Goal: Information Seeking & Learning: Find specific fact

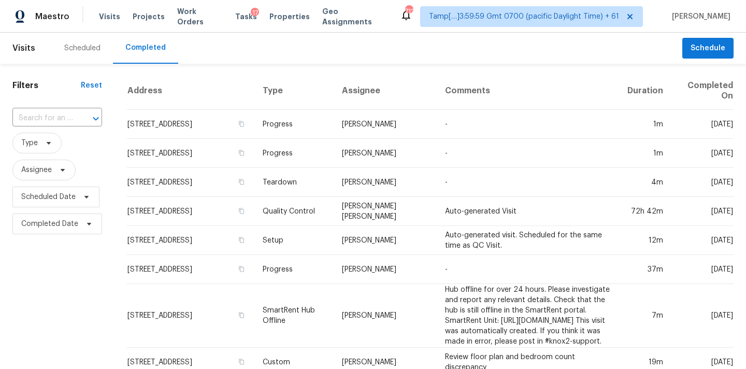
click at [33, 118] on input "text" at bounding box center [42, 118] width 61 height 16
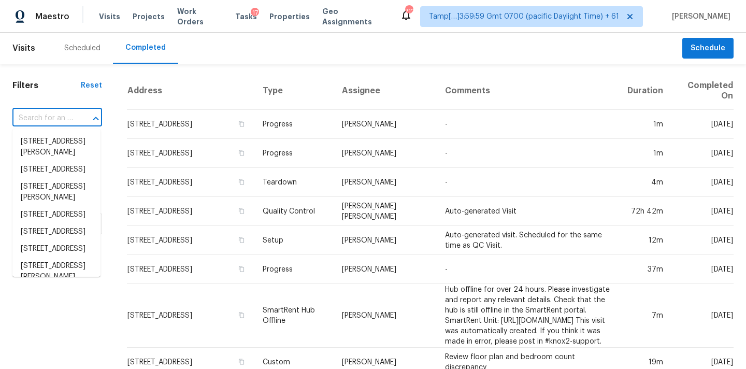
paste input "[STREET_ADDRESS][PERSON_NAME][PERSON_NAME]"
type input "[STREET_ADDRESS][PERSON_NAME][PERSON_NAME]"
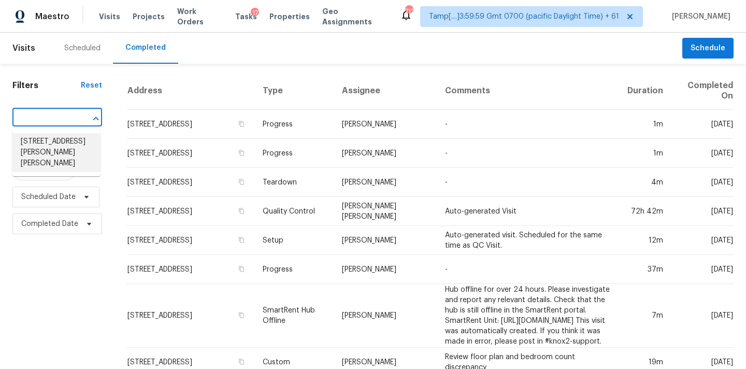
click at [34, 142] on li "[STREET_ADDRESS][PERSON_NAME][PERSON_NAME]" at bounding box center [56, 152] width 88 height 39
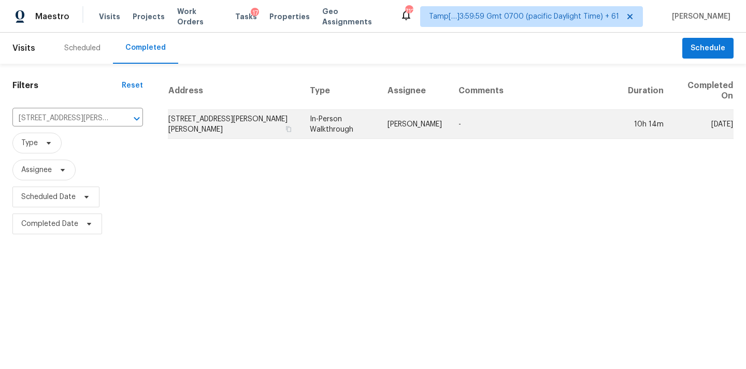
click at [429, 131] on td "[PERSON_NAME]" at bounding box center [414, 124] width 71 height 29
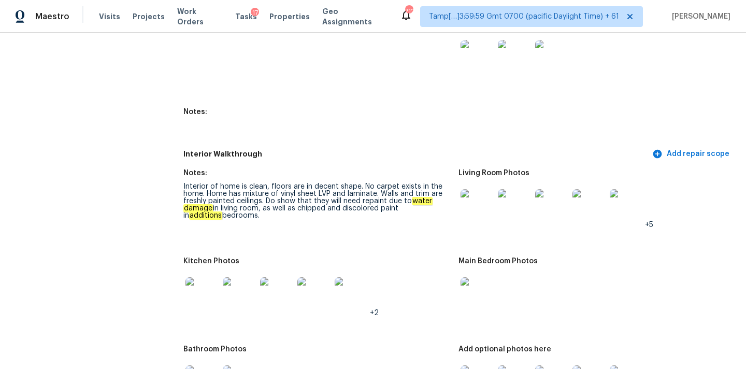
scroll to position [2493, 0]
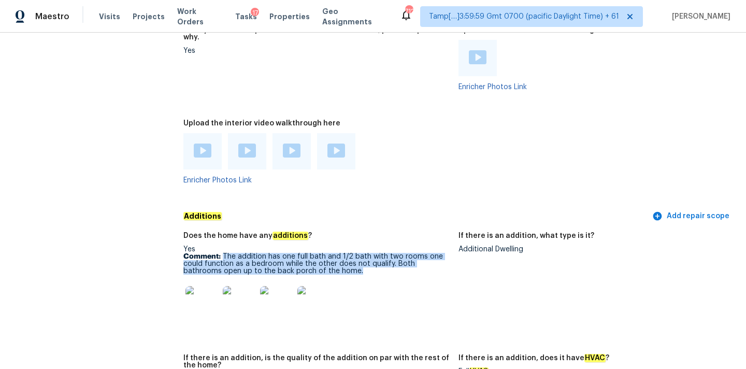
copy p "The addition has one full bath and 1/2 bath with two rooms one could function a…"
drag, startPoint x: 223, startPoint y: 242, endPoint x: 326, endPoint y: 254, distance: 103.7
click at [326, 254] on p "Comment: The addition has one full bath and 1/2 bath with two rooms one could f…" at bounding box center [316, 264] width 267 height 22
click at [206, 294] on img at bounding box center [201, 302] width 33 height 33
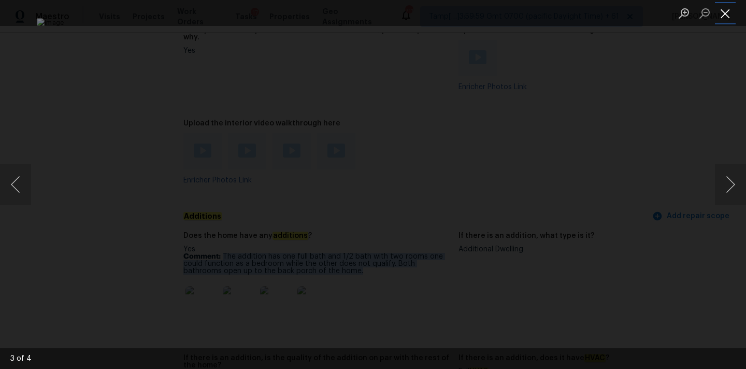
click at [725, 13] on button "Close lightbox" at bounding box center [725, 13] width 21 height 18
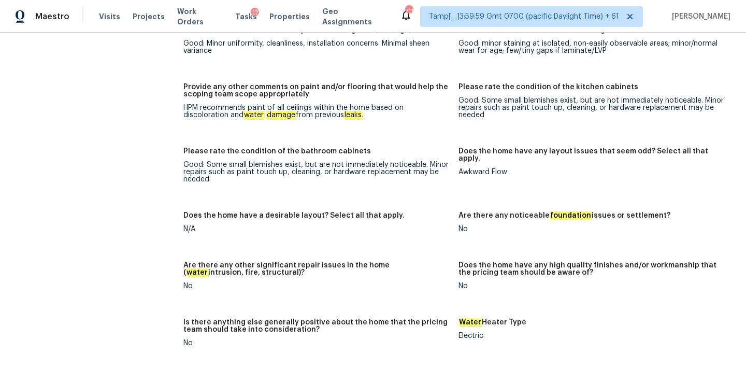
scroll to position [2767, 0]
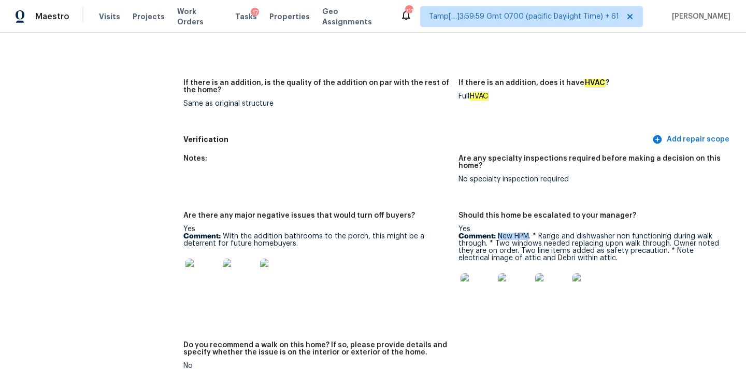
drag, startPoint x: 499, startPoint y: 222, endPoint x: 529, endPoint y: 222, distance: 30.5
click at [529, 232] on p "Comment: New HPM. * Range and dishwasher non functioning during walk through. *…" at bounding box center [591, 246] width 267 height 29
drag, startPoint x: 539, startPoint y: 221, endPoint x: 667, endPoint y: 218, distance: 128.4
click at [667, 232] on p "Comment: New HPM. * Range and dishwasher non functioning during walk through. *…" at bounding box center [591, 246] width 267 height 29
click at [473, 274] on img at bounding box center [476, 289] width 33 height 33
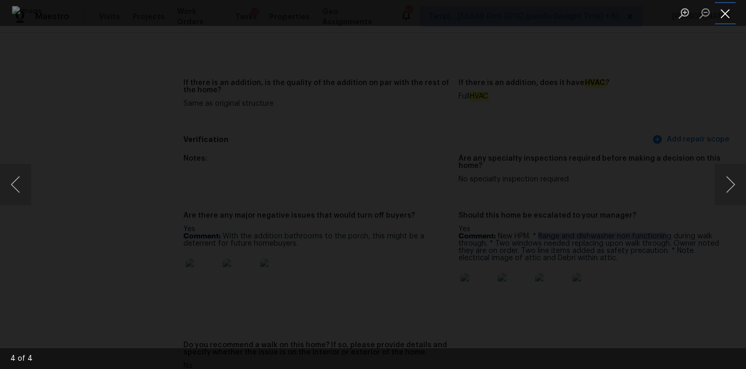
click at [723, 8] on button "Close lightbox" at bounding box center [725, 13] width 21 height 18
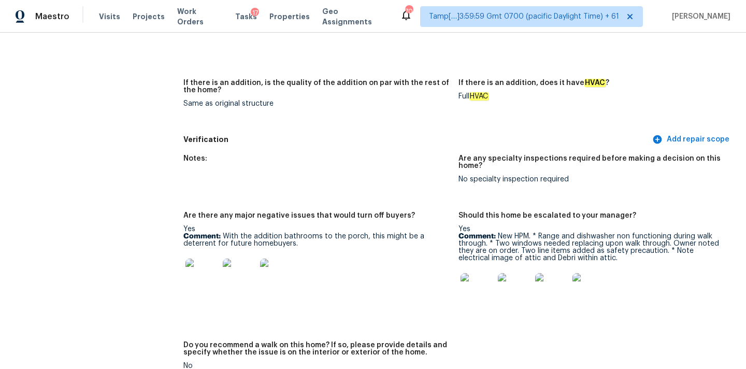
click at [528, 232] on p "Comment: New HPM. * Range and dishwasher non functioning during walk through. *…" at bounding box center [591, 246] width 267 height 29
click at [526, 232] on p "Comment: New HPM. * Range and dishwasher non functioning during walk through. *…" at bounding box center [591, 246] width 267 height 29
copy p "windows"
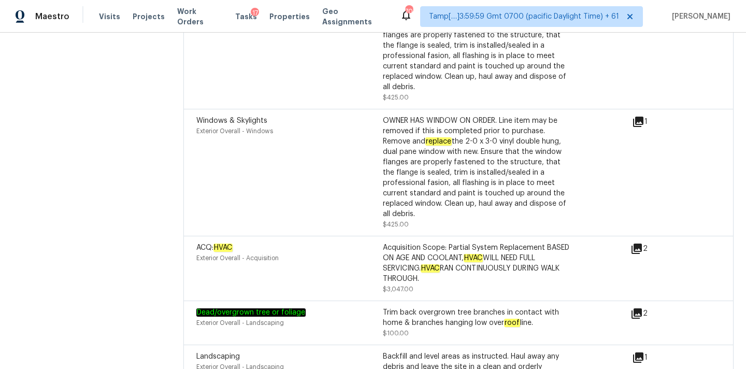
scroll to position [4111, 0]
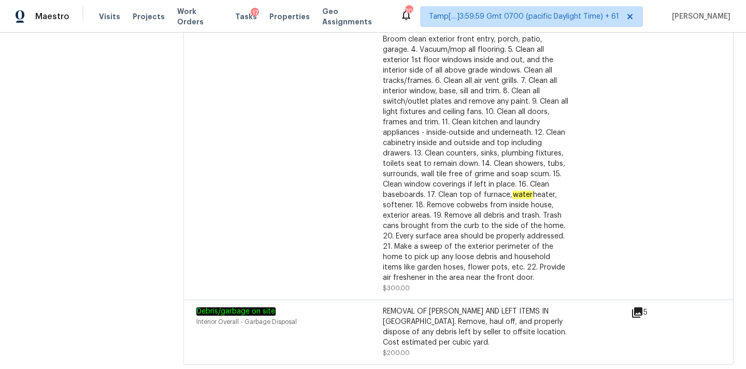
click at [635, 307] on icon at bounding box center [637, 312] width 10 height 10
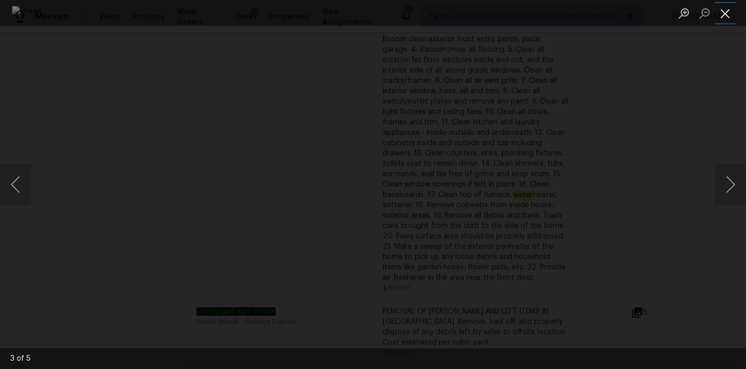
click at [726, 17] on button "Close lightbox" at bounding box center [725, 13] width 21 height 18
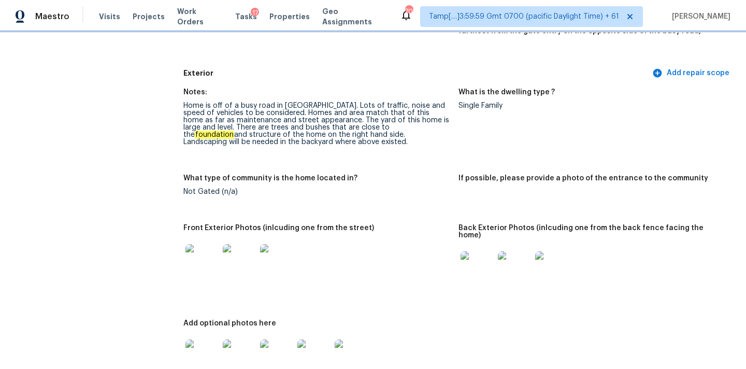
scroll to position [355, 0]
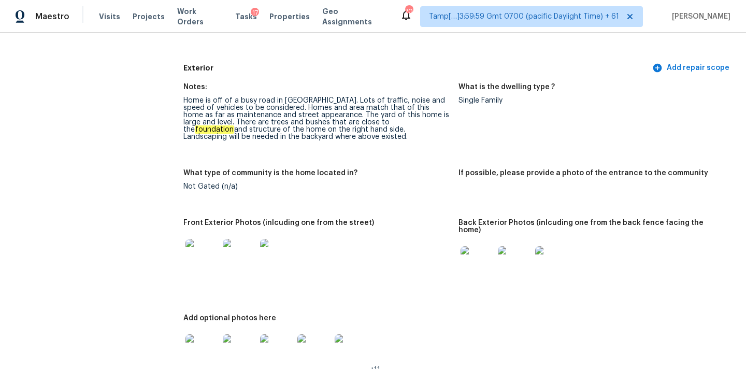
drag, startPoint x: 309, startPoint y: 115, endPoint x: 443, endPoint y: 134, distance: 135.9
click at [443, 134] on div "Home is off of a busy road in [GEOGRAPHIC_DATA]. Lots of traffic, noise and spe…" at bounding box center [316, 118] width 267 height 43
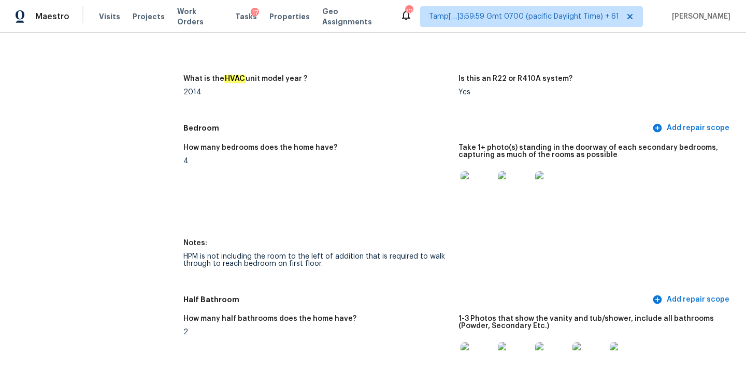
scroll to position [917, 0]
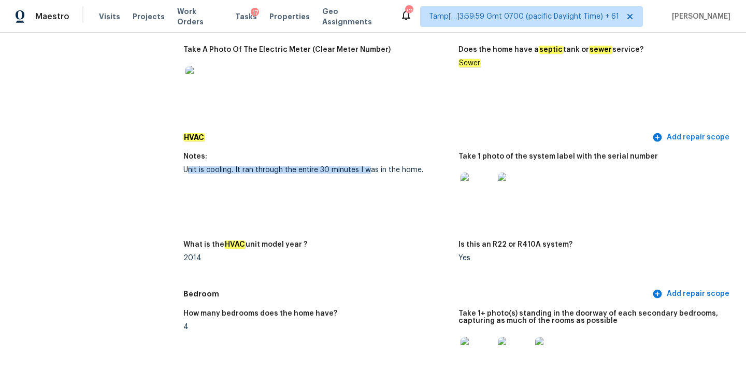
drag, startPoint x: 186, startPoint y: 163, endPoint x: 382, endPoint y: 163, distance: 195.7
click at [382, 166] on div "Unit is cooling. It ran through the entire 30 minutes I was in the home." at bounding box center [316, 169] width 267 height 7
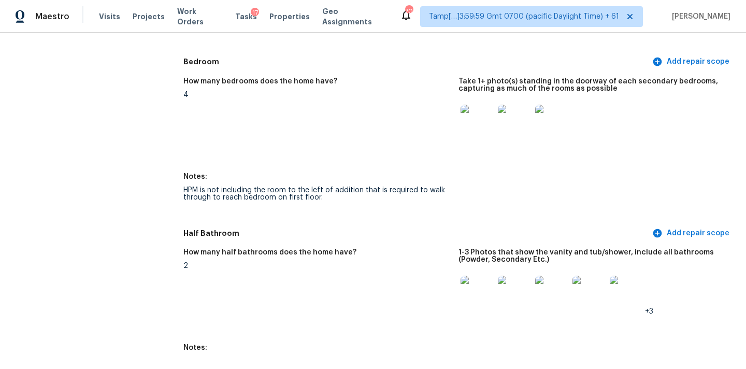
scroll to position [1190, 0]
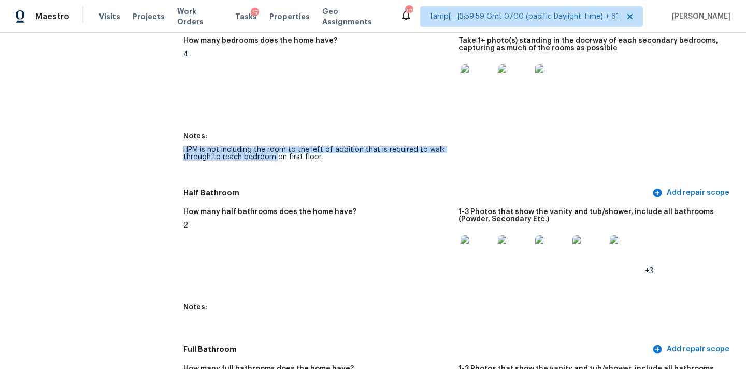
drag, startPoint x: 181, startPoint y: 140, endPoint x: 284, endPoint y: 150, distance: 103.5
click at [331, 152] on div "HPM is not including the room to the left of addition that is required to walk …" at bounding box center [316, 153] width 267 height 14
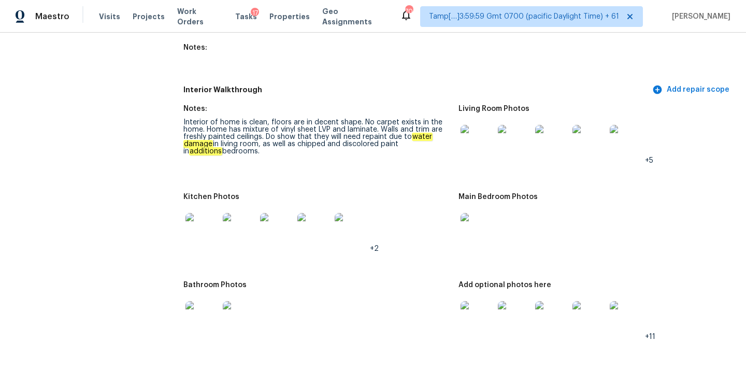
scroll to position [1635, 0]
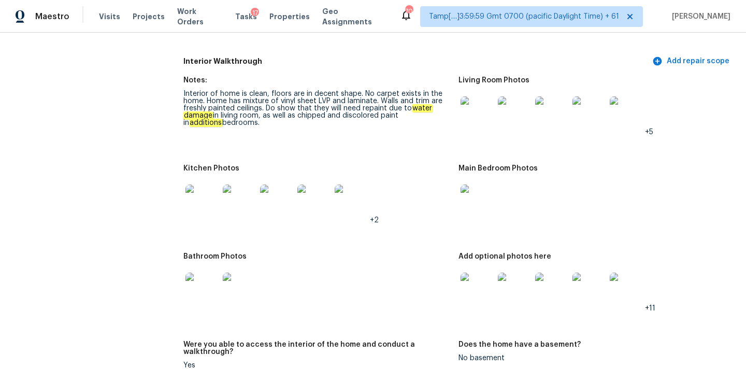
click at [470, 112] on img at bounding box center [476, 112] width 33 height 33
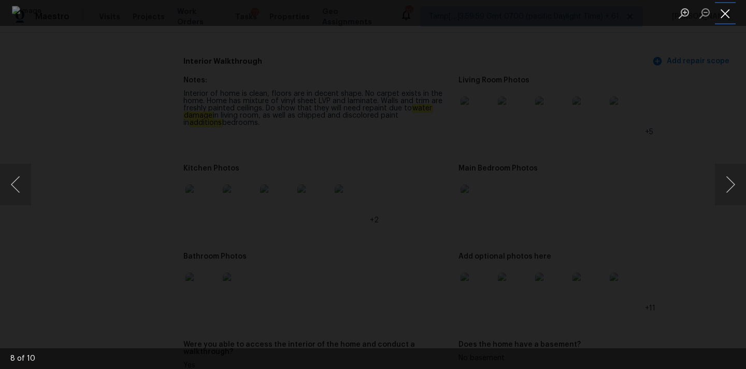
click at [729, 10] on button "Close lightbox" at bounding box center [725, 13] width 21 height 18
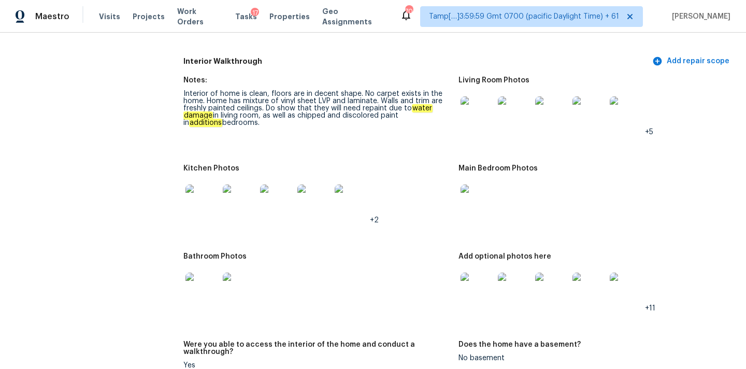
click at [484, 194] on img at bounding box center [476, 200] width 33 height 33
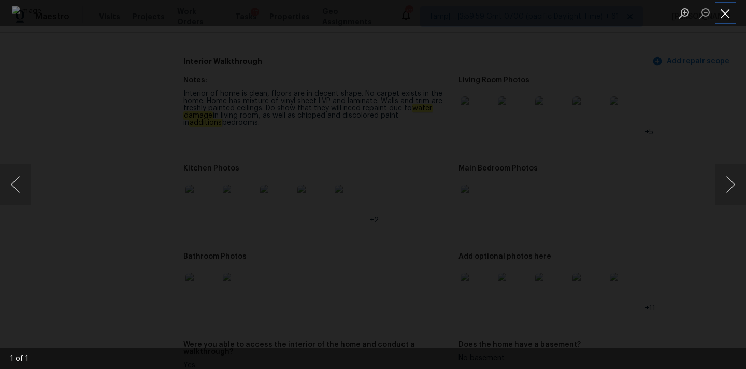
click at [725, 14] on button "Close lightbox" at bounding box center [725, 13] width 21 height 18
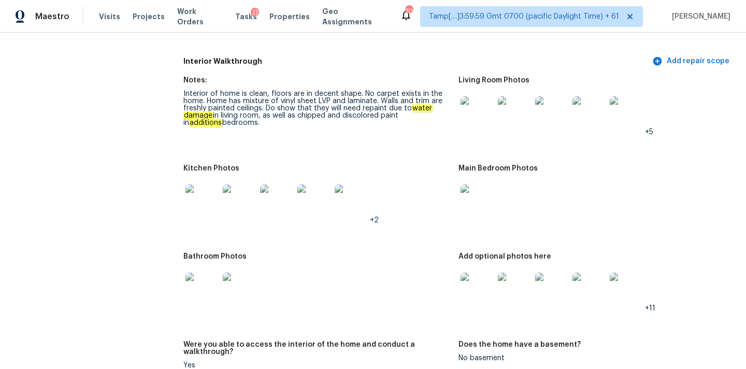
click at [206, 189] on img at bounding box center [201, 200] width 33 height 33
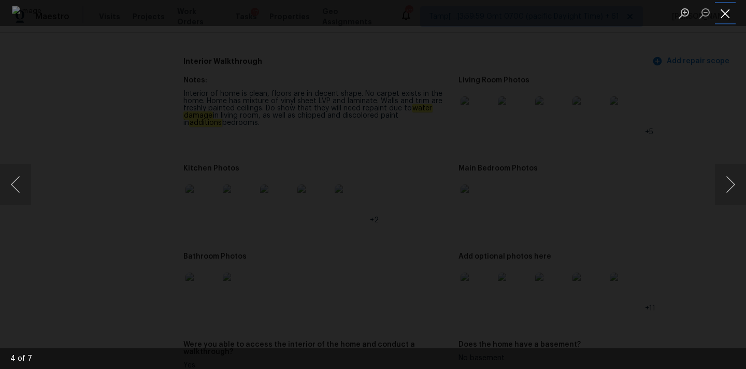
click at [727, 13] on button "Close lightbox" at bounding box center [725, 13] width 21 height 18
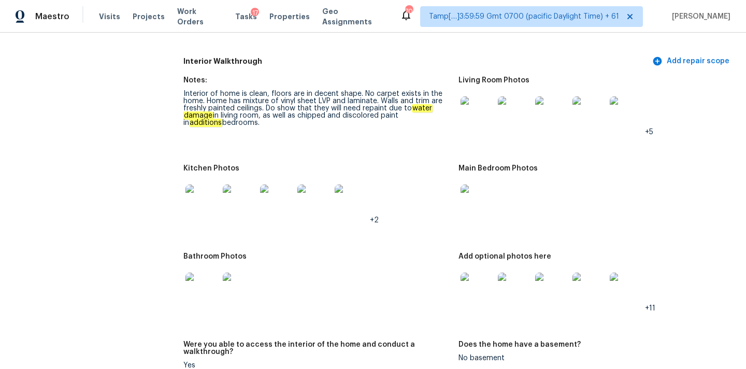
scroll to position [1747, 0]
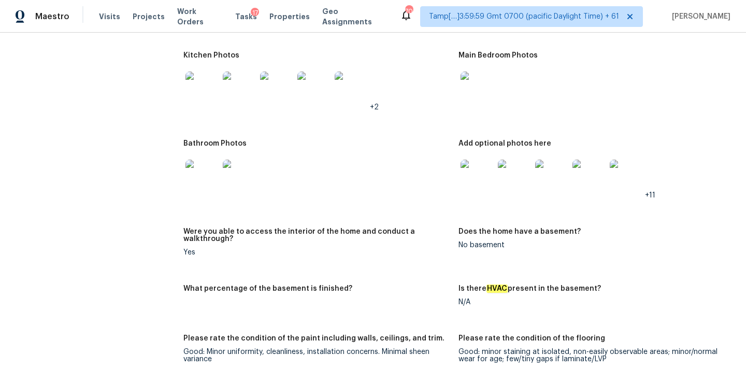
click at [209, 174] on img at bounding box center [201, 175] width 33 height 33
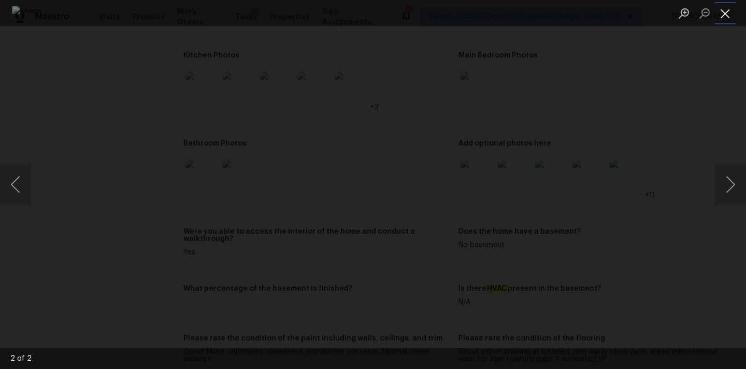
click at [725, 16] on button "Close lightbox" at bounding box center [725, 13] width 21 height 18
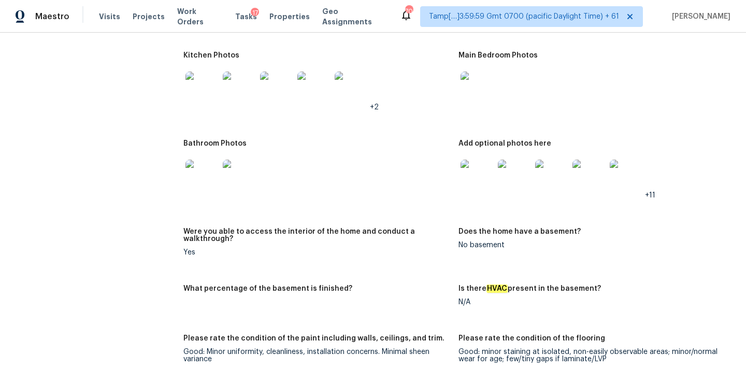
click at [485, 162] on img at bounding box center [476, 175] width 33 height 33
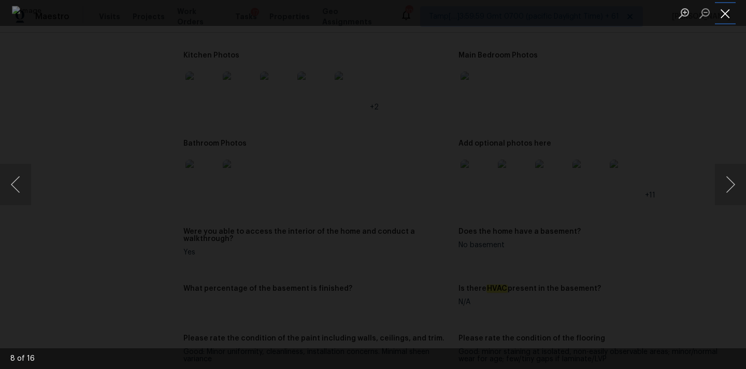
click at [720, 9] on button "Close lightbox" at bounding box center [725, 13] width 21 height 18
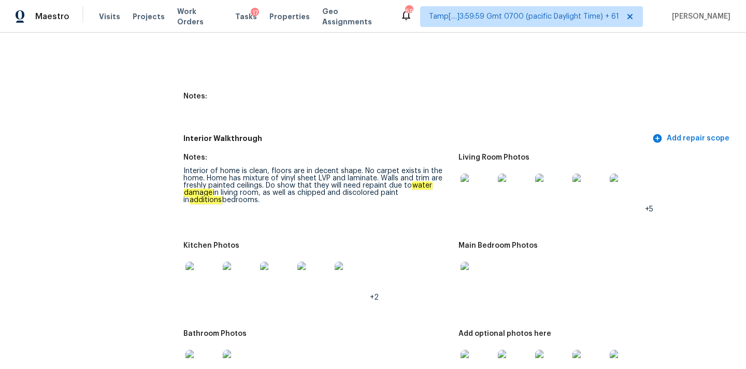
scroll to position [1644, 0]
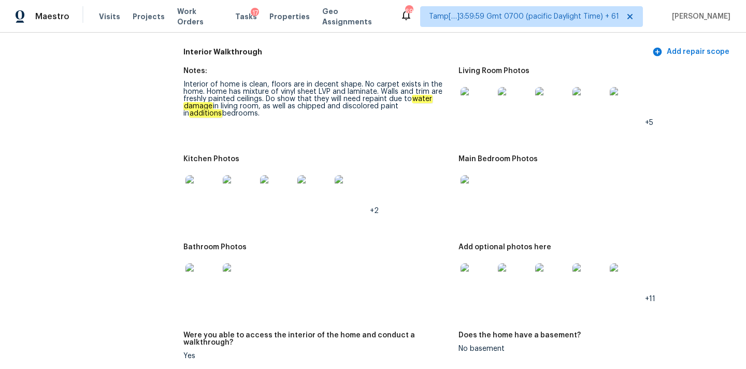
click at [195, 263] on img at bounding box center [201, 279] width 33 height 33
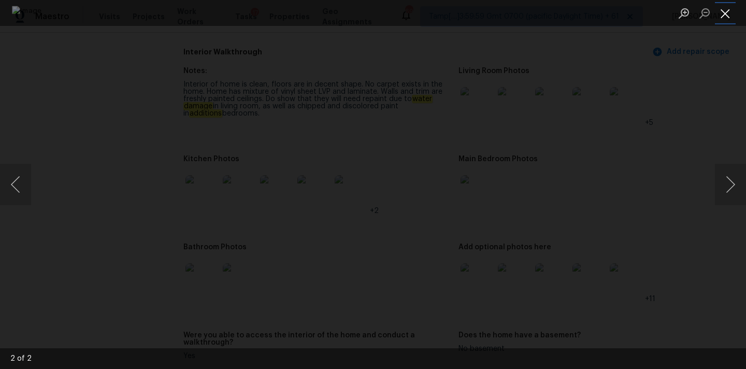
click at [722, 14] on button "Close lightbox" at bounding box center [725, 13] width 21 height 18
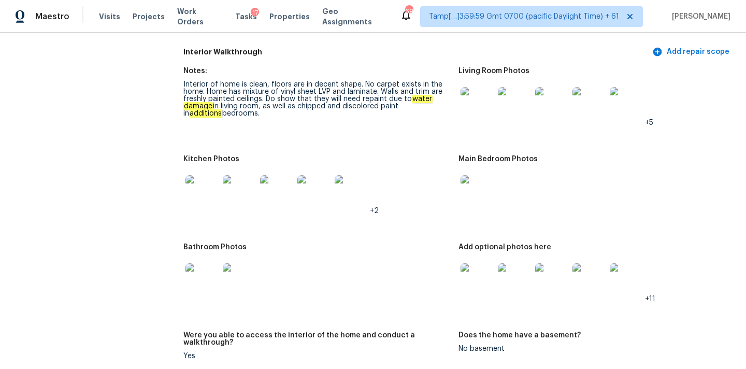
click at [469, 184] on img at bounding box center [476, 191] width 33 height 33
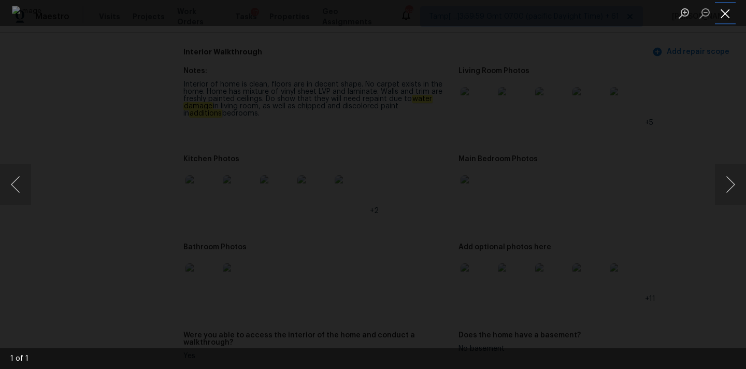
click at [721, 10] on button "Close lightbox" at bounding box center [725, 13] width 21 height 18
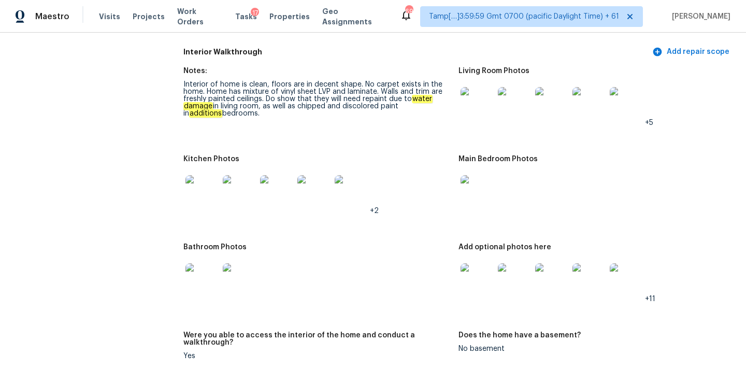
click at [479, 106] on img at bounding box center [476, 103] width 33 height 33
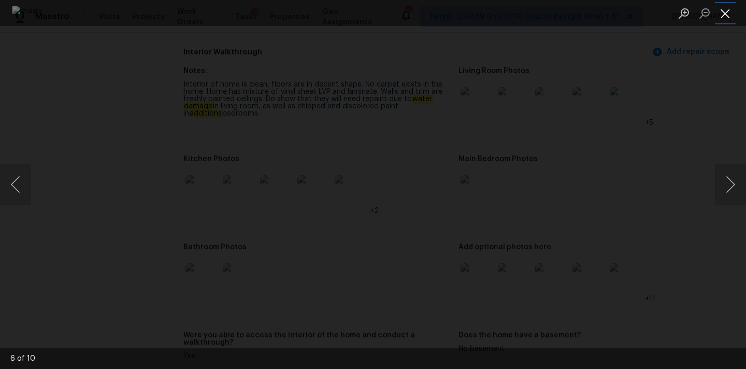
click at [720, 9] on button "Close lightbox" at bounding box center [725, 13] width 21 height 18
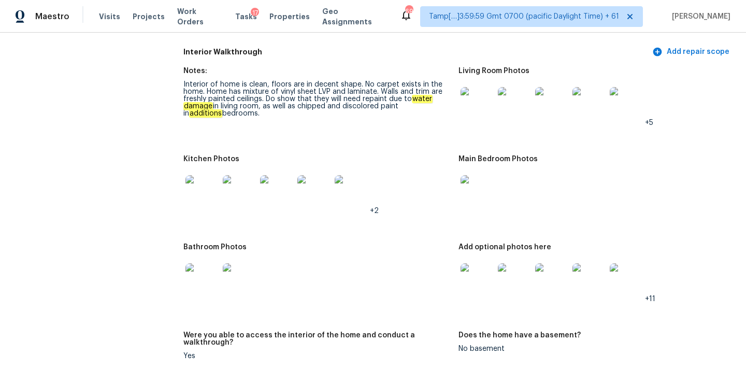
click at [475, 183] on img at bounding box center [476, 191] width 33 height 33
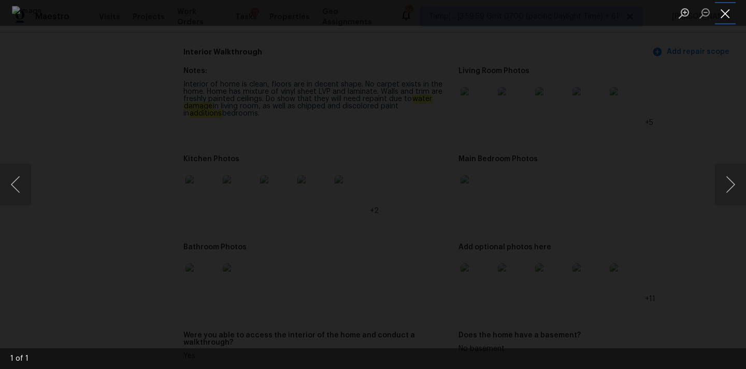
click at [723, 8] on button "Close lightbox" at bounding box center [725, 13] width 21 height 18
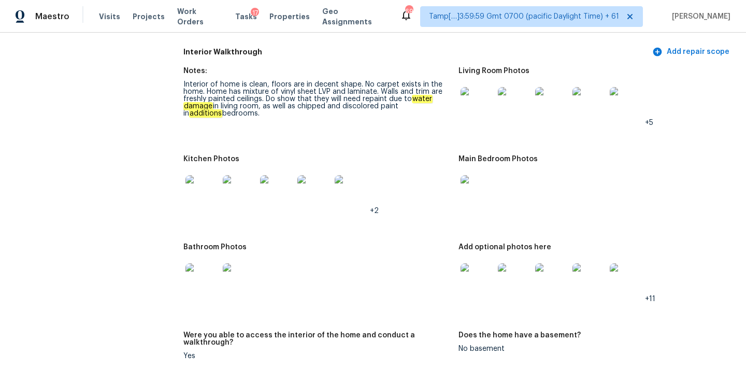
click at [475, 270] on img at bounding box center [476, 279] width 33 height 33
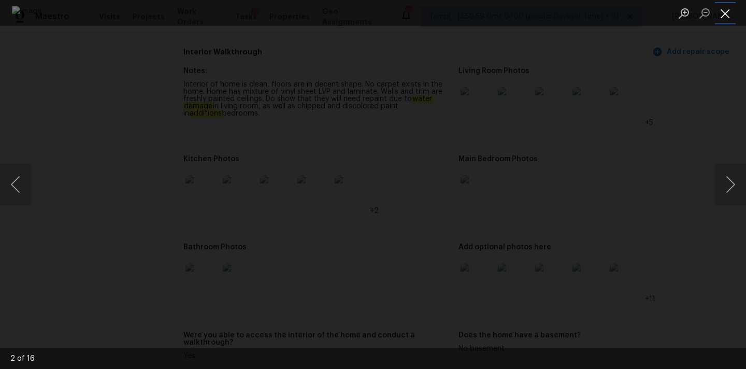
click at [723, 11] on button "Close lightbox" at bounding box center [725, 13] width 21 height 18
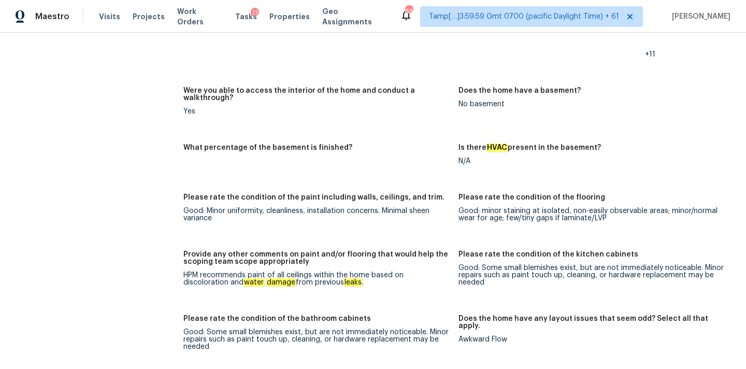
scroll to position [1950, 0]
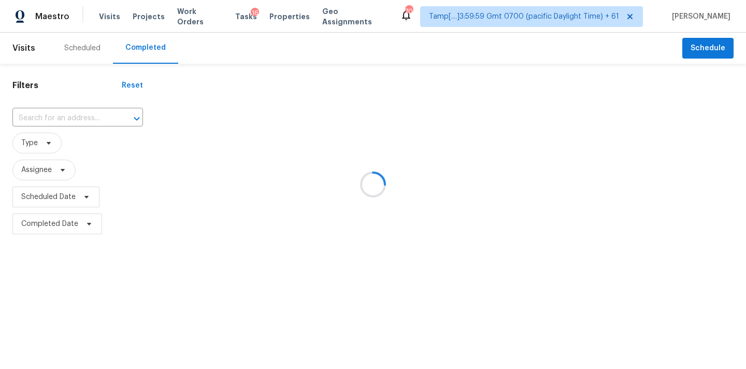
click at [39, 114] on div at bounding box center [373, 184] width 746 height 369
click at [34, 113] on div at bounding box center [373, 184] width 746 height 369
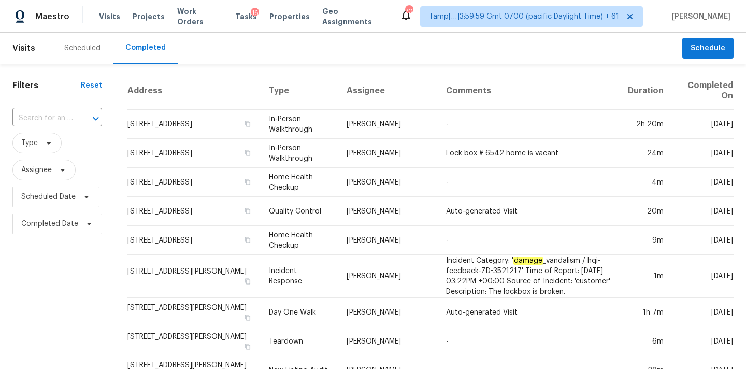
click at [34, 119] on input "text" at bounding box center [42, 118] width 61 height 16
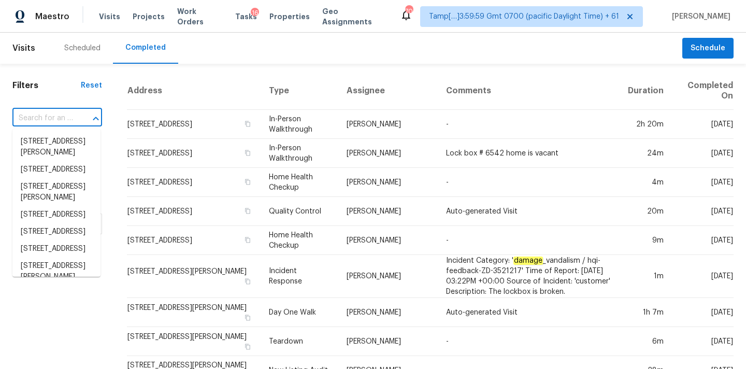
paste input "15 Cobblestone Dr NW Cartersville, GA, 30120"
type input "15 Cobblestone Dr NW Cartersville, GA, 30120"
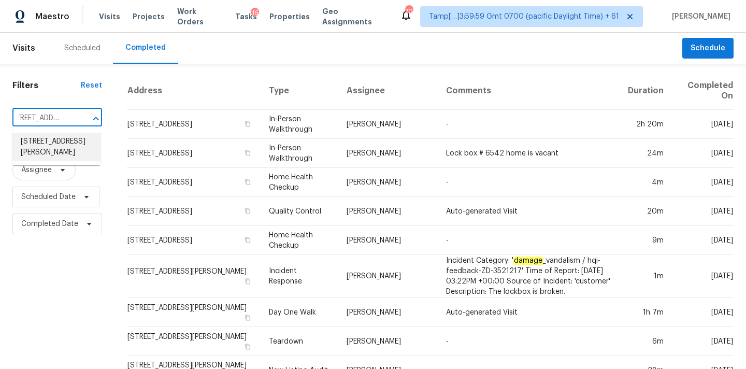
click at [37, 141] on li "15 Cobblestone Dr NW, Cartersville, GA 30120" at bounding box center [56, 147] width 88 height 28
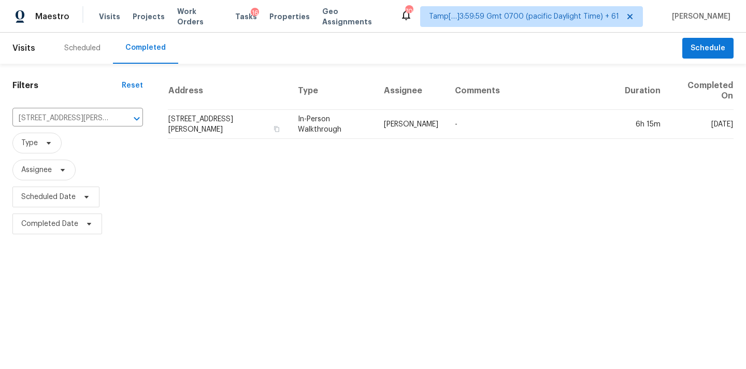
click at [375, 140] on div "Address Type Assignee Comments Duration Completed On 15 Cobblestone Dr NW, Cart…" at bounding box center [450, 154] width 590 height 165
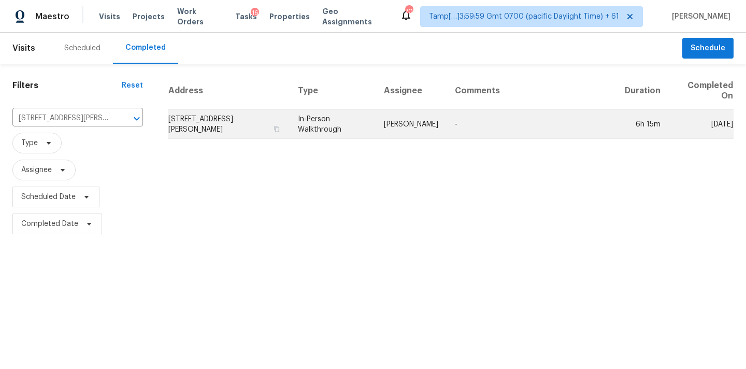
click at [405, 123] on td "Kenroy Hoilett" at bounding box center [410, 124] width 71 height 29
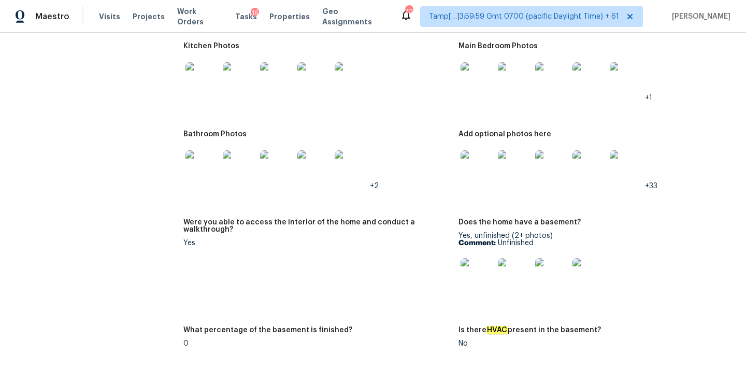
scroll to position [2516, 0]
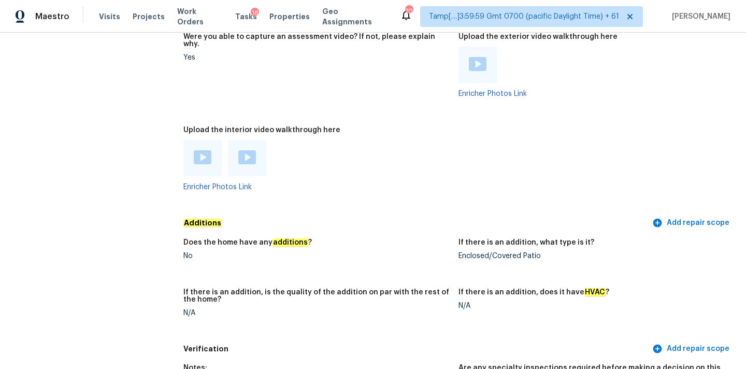
click at [465, 252] on div "Enclosed/Covered Patio" at bounding box center [591, 255] width 267 height 7
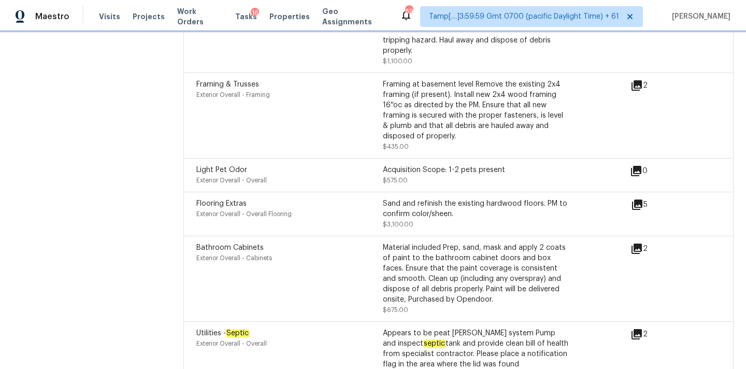
scroll to position [3807, 0]
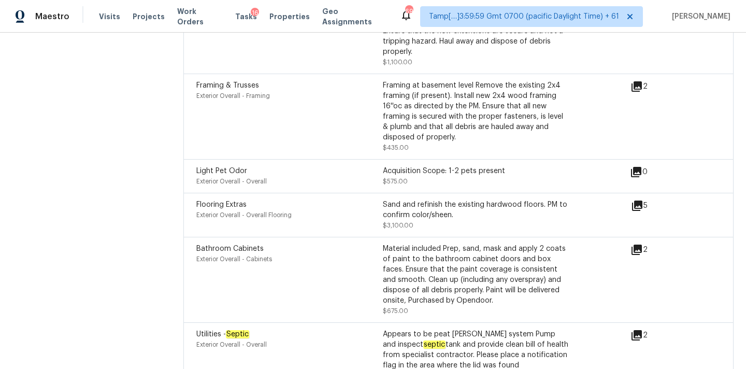
click at [635, 199] on icon at bounding box center [637, 205] width 12 height 12
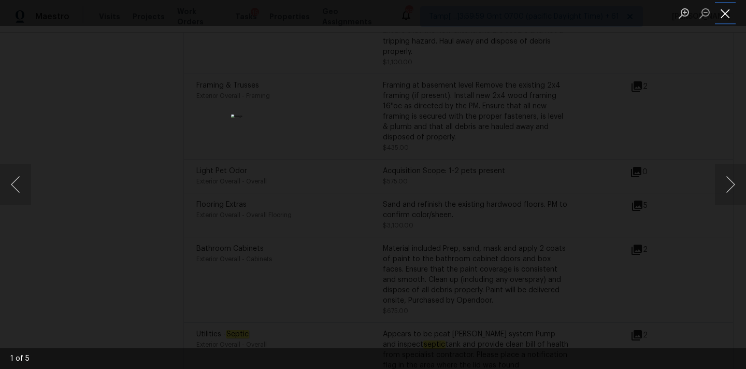
click at [725, 6] on button "Close lightbox" at bounding box center [725, 13] width 21 height 18
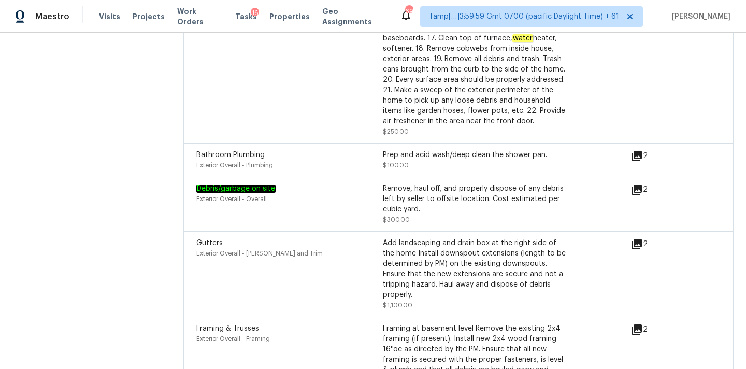
scroll to position [3518, 0]
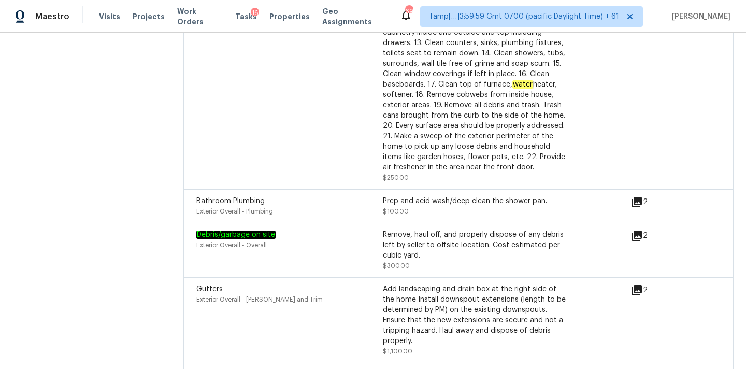
click at [638, 197] on icon at bounding box center [636, 202] width 10 height 10
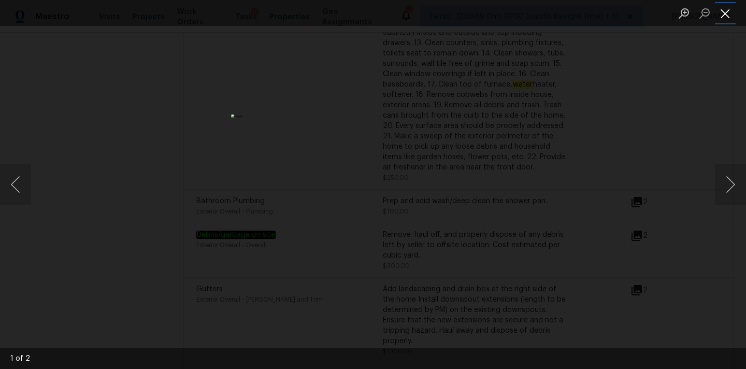
click at [725, 13] on button "Close lightbox" at bounding box center [725, 13] width 21 height 18
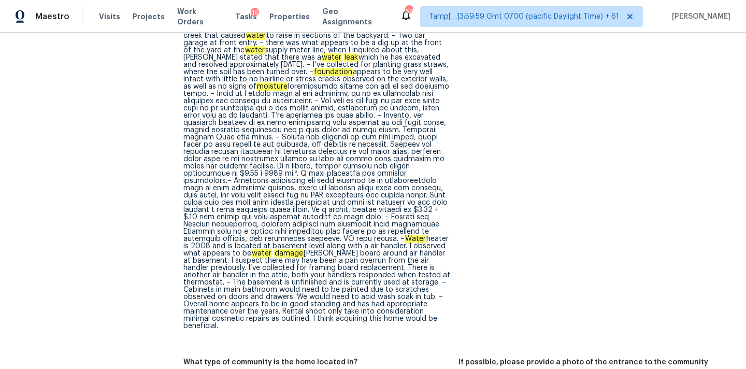
scroll to position [526, 0]
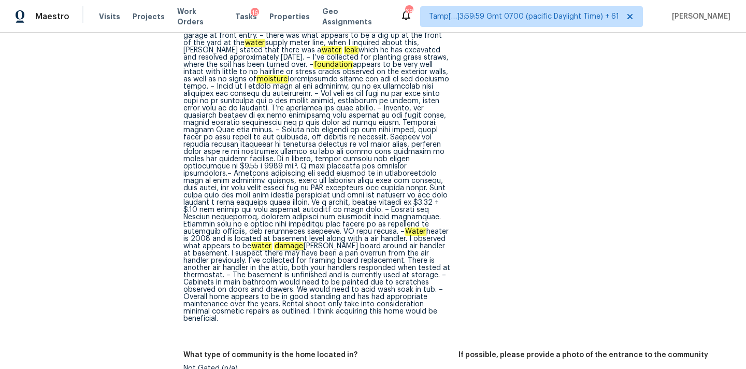
click at [208, 95] on div "Exterior: subject is a four bedroom 2 1/2 bathrooms single-family home on basem…" at bounding box center [316, 130] width 267 height 384
copy div "deck"
drag, startPoint x: 277, startPoint y: 103, endPoint x: 389, endPoint y: 102, distance: 112.4
click at [389, 102] on div "Exterior: subject is a four bedroom 2 1/2 bathrooms single-family home on basem…" at bounding box center [316, 130] width 267 height 384
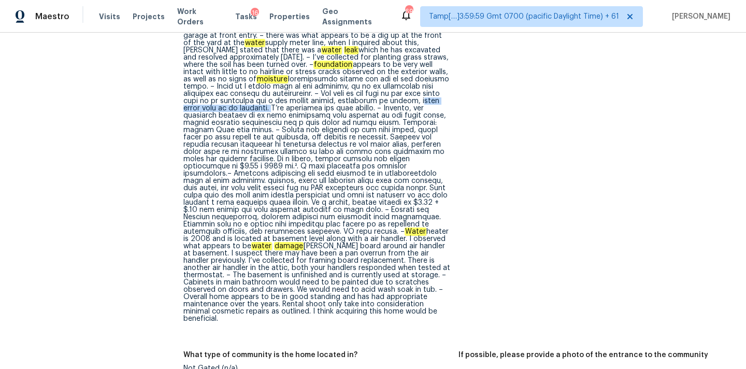
copy div "steps would need to be replaced."
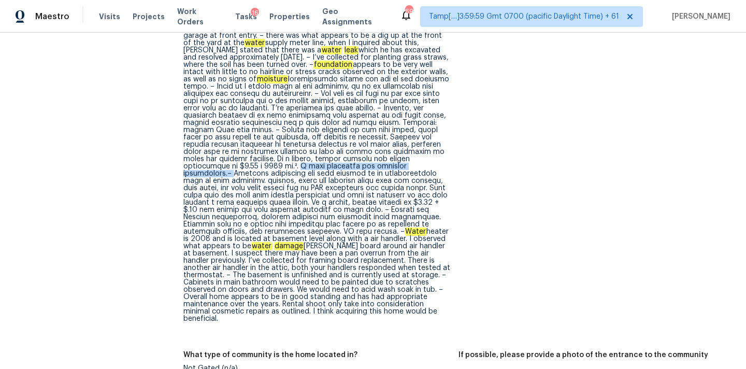
drag, startPoint x: 292, startPoint y: 159, endPoint x: 441, endPoint y: 156, distance: 149.7
click at [441, 156] on div "Exterior: subject is a four bedroom 2 1/2 bathrooms single-family home on basem…" at bounding box center [316, 130] width 267 height 384
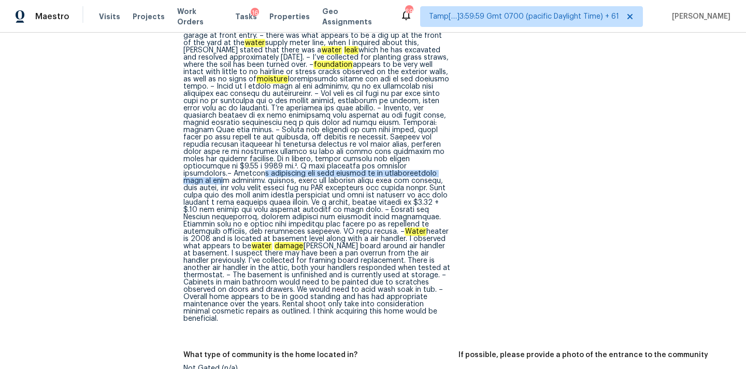
drag, startPoint x: 201, startPoint y: 168, endPoint x: 422, endPoint y: 164, distance: 221.6
click at [422, 164] on div "Exterior: subject is a four bedroom 2 1/2 bathrooms single-family home on basem…" at bounding box center [316, 130] width 267 height 384
drag, startPoint x: 244, startPoint y: 174, endPoint x: 391, endPoint y: 171, distance: 146.6
click at [391, 171] on div "Exterior: subject is a four bedroom 2 1/2 bathrooms single-family home on basem…" at bounding box center [316, 130] width 267 height 384
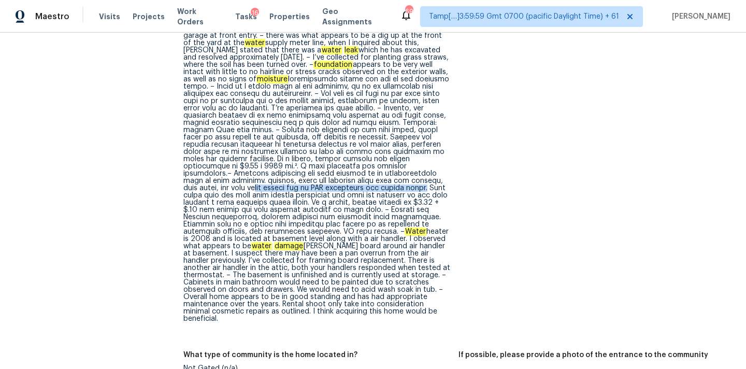
drag, startPoint x: 203, startPoint y: 182, endPoint x: 373, endPoint y: 177, distance: 169.4
click at [373, 177] on div "Exterior: subject is a four bedroom 2 1/2 bathrooms single-family home on basem…" at bounding box center [316, 130] width 267 height 384
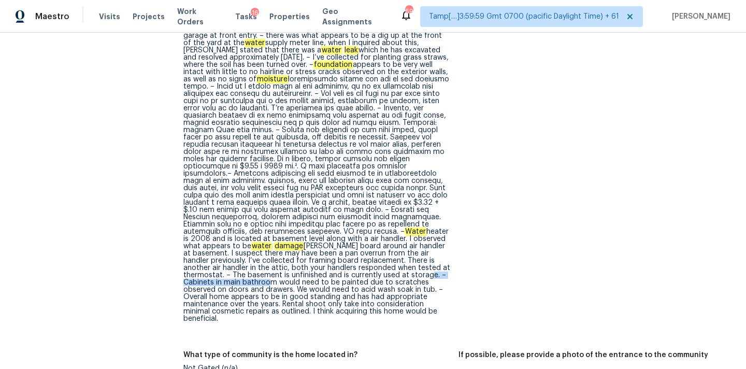
copy div "Cabinets in main bathroom wou"
drag, startPoint x: 300, startPoint y: 270, endPoint x: 406, endPoint y: 269, distance: 105.6
click at [406, 269] on div "Exterior: subject is a four bedroom 2 1/2 bathrooms single-family home on basem…" at bounding box center [316, 130] width 267 height 384
copy div "acid wash soak in tub"
drag, startPoint x: 193, startPoint y: 283, endPoint x: 265, endPoint y: 284, distance: 72.5
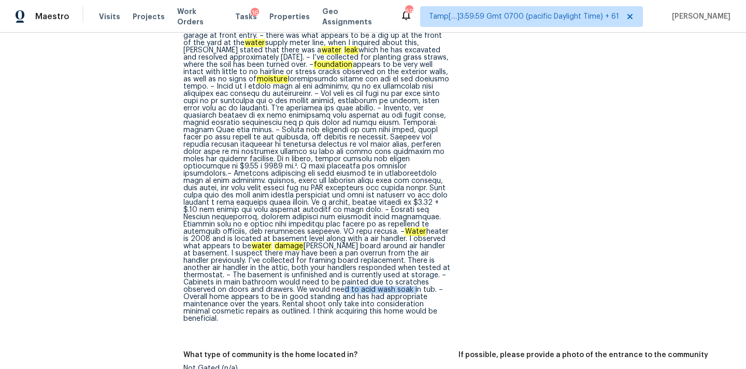
click at [265, 284] on div "Exterior: subject is a four bedroom 2 1/2 bathrooms single-family home on basem…" at bounding box center [316, 130] width 267 height 384
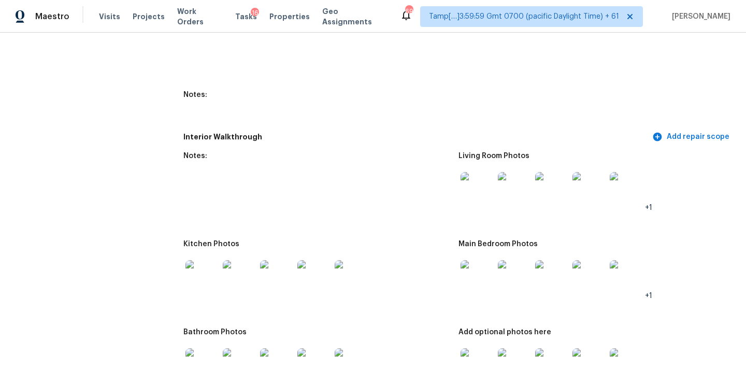
scroll to position [1668, 0]
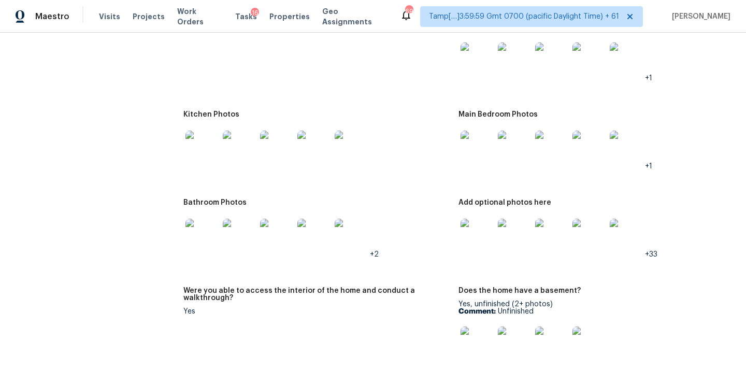
click at [476, 47] on img at bounding box center [476, 58] width 33 height 33
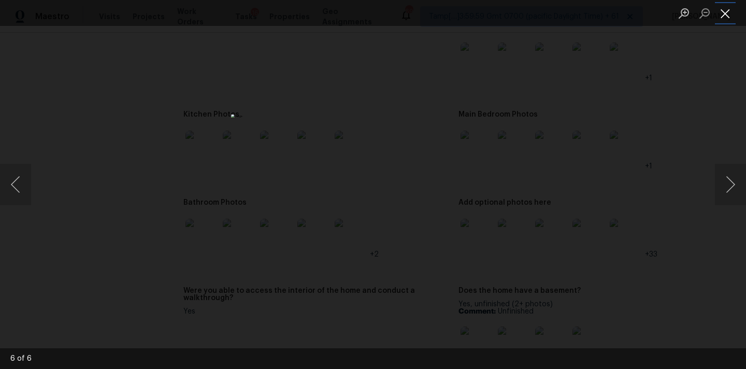
click at [724, 13] on button "Close lightbox" at bounding box center [725, 13] width 21 height 18
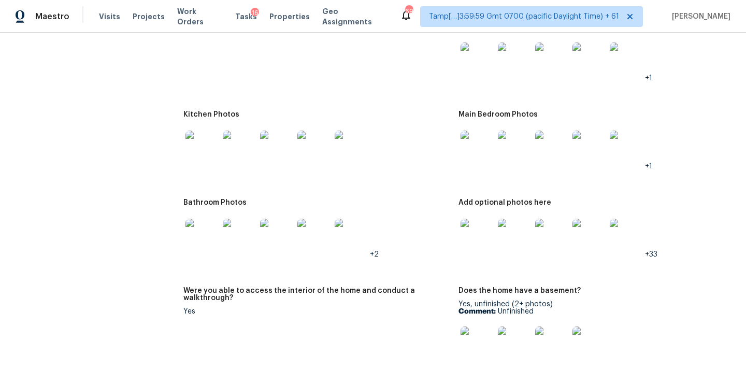
click at [482, 131] on img at bounding box center [476, 146] width 33 height 33
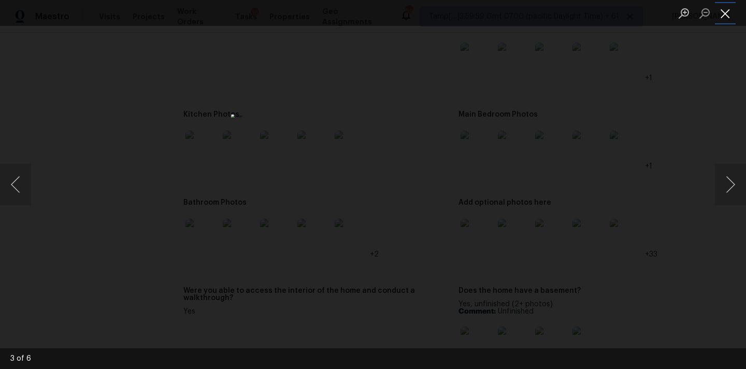
click at [725, 14] on button "Close lightbox" at bounding box center [725, 13] width 21 height 18
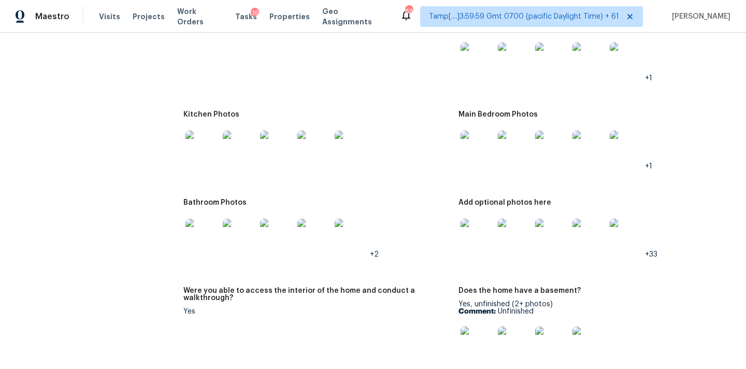
click at [474, 218] on img at bounding box center [476, 234] width 33 height 33
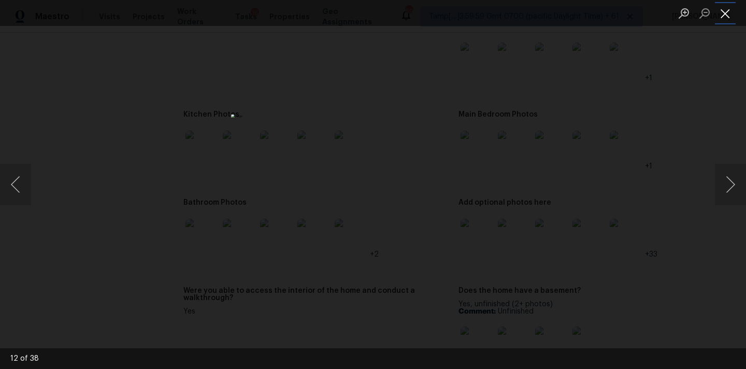
click at [726, 10] on button "Close lightbox" at bounding box center [725, 13] width 21 height 18
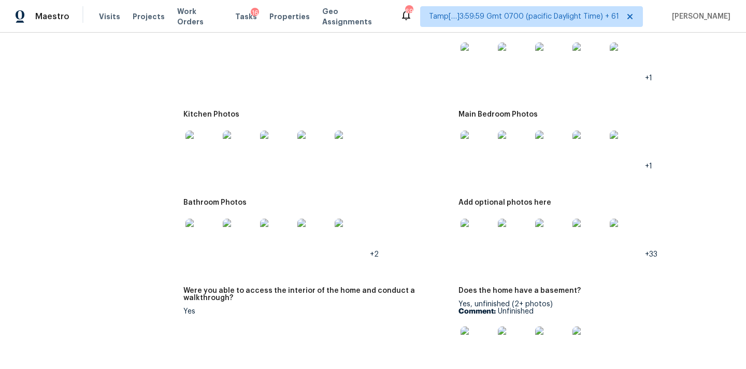
click at [201, 218] on img at bounding box center [201, 234] width 33 height 33
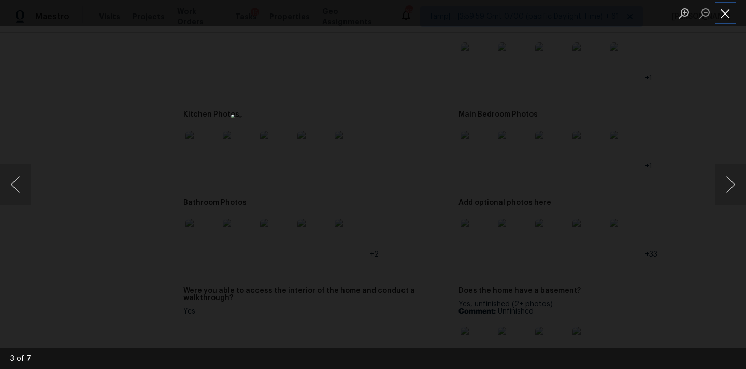
click at [731, 11] on button "Close lightbox" at bounding box center [725, 13] width 21 height 18
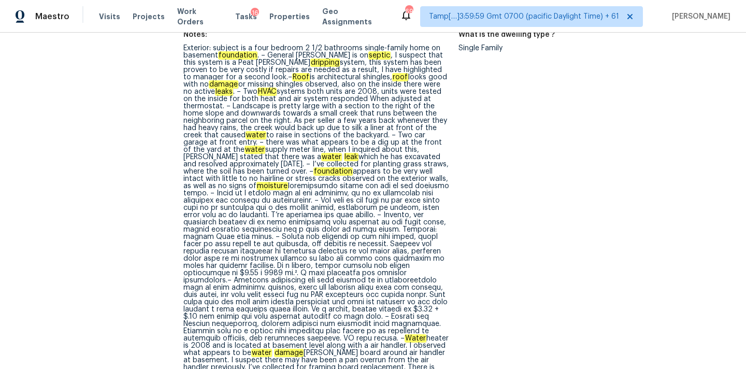
scroll to position [3975, 0]
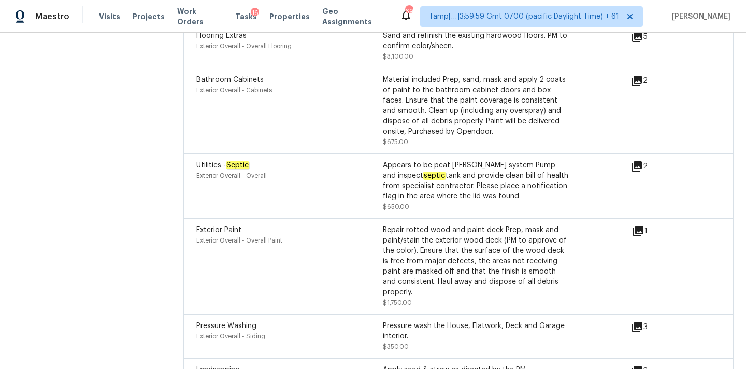
click at [639, 226] on icon at bounding box center [638, 231] width 10 height 10
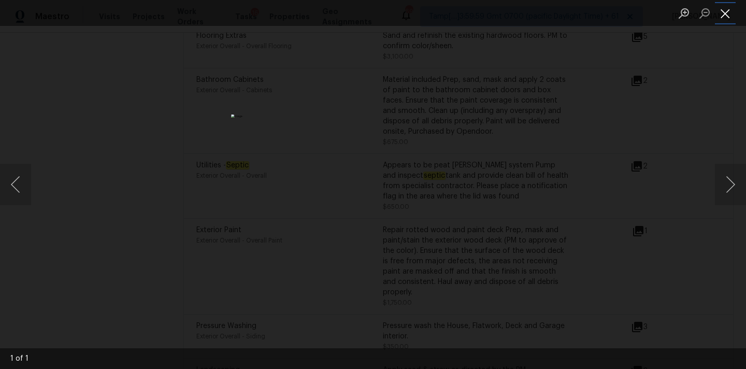
click at [719, 10] on button "Close lightbox" at bounding box center [725, 13] width 21 height 18
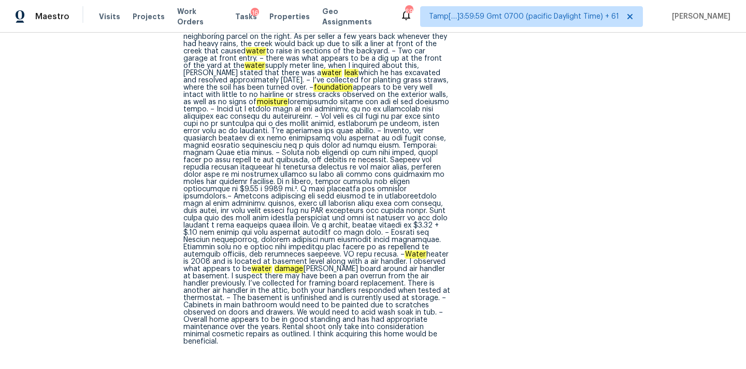
scroll to position [548, 0]
